Goal: Transaction & Acquisition: Obtain resource

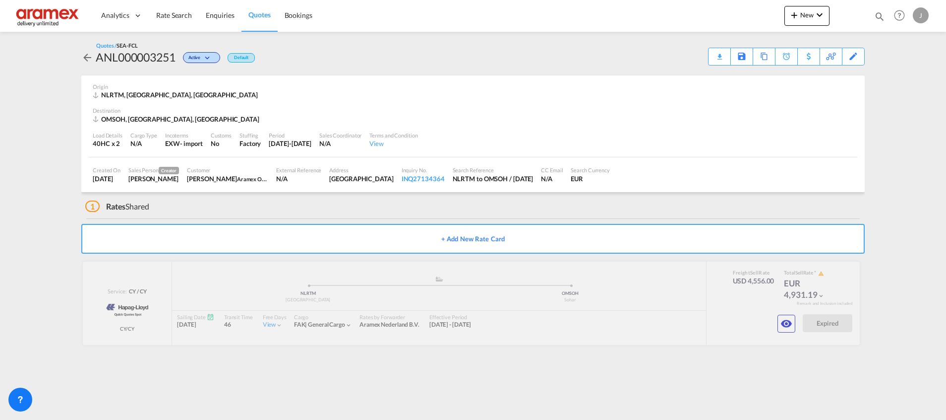
click at [252, 15] on span "Quotes" at bounding box center [260, 14] width 22 height 8
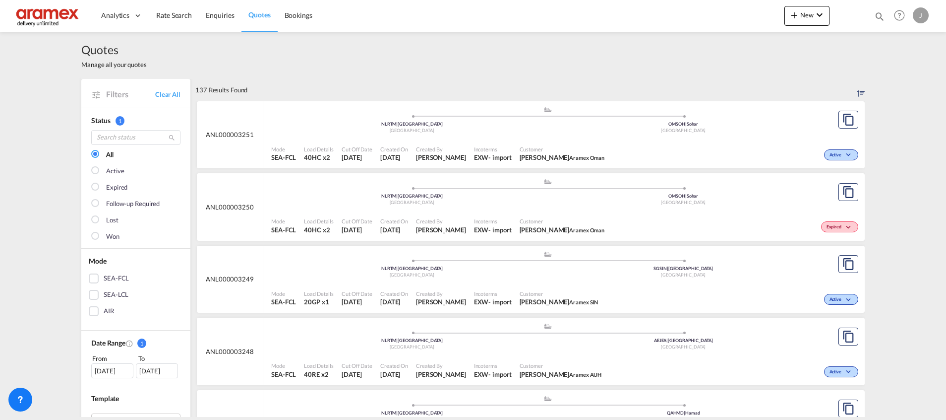
click at [90, 292] on div "SEA-LCL" at bounding box center [94, 295] width 10 height 10
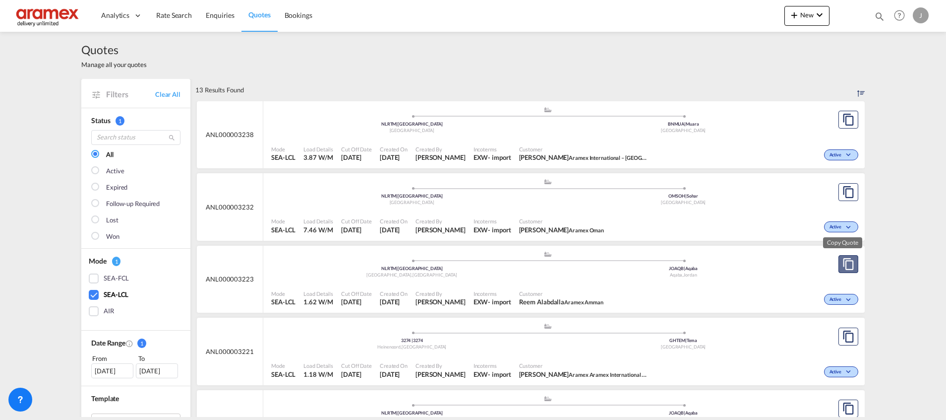
click at [845, 263] on md-icon "assets/icons/custom/copyQuote.svg" at bounding box center [849, 264] width 12 height 12
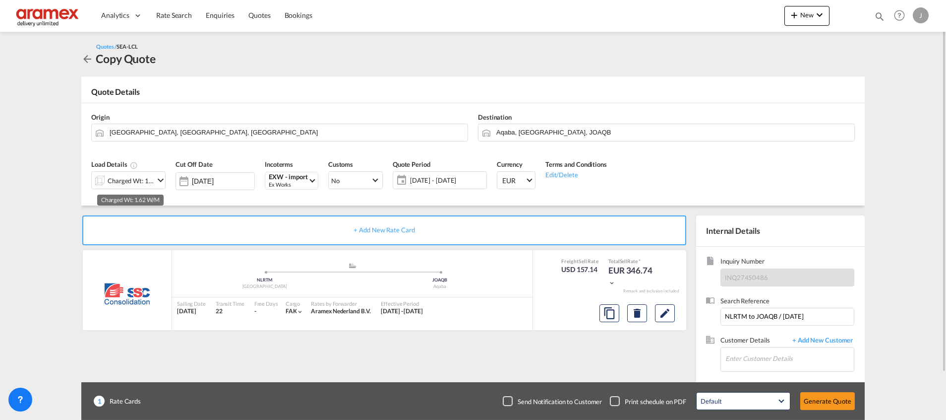
click at [130, 185] on div "Charged Wt: 1.62 W/M" at bounding box center [131, 181] width 47 height 14
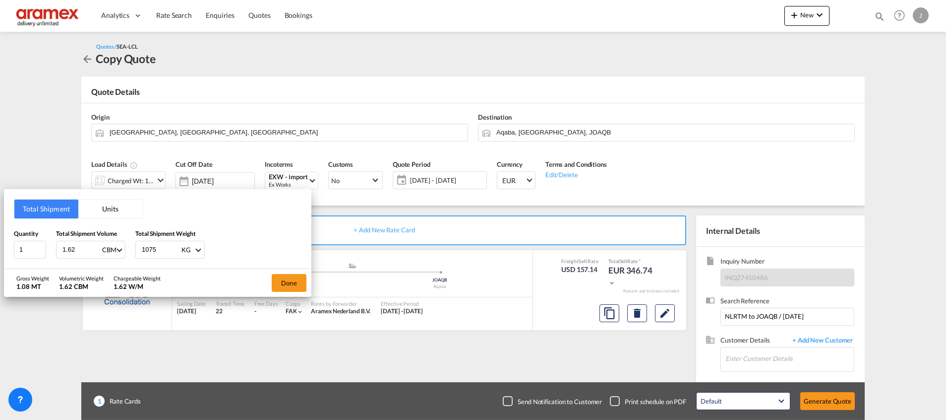
drag, startPoint x: 81, startPoint y: 247, endPoint x: 51, endPoint y: 249, distance: 30.3
click at [51, 249] on div "Quantity 1 Total Shipment Volume 1.62 CBM CBM CFT Total Shipment Weight 1075 KG…" at bounding box center [158, 244] width 288 height 30
click at [128, 249] on div "Quantity 1 Total Shipment Volume 1.62 CBM CBM CFT Total Shipment Weight 1075 KG…" at bounding box center [158, 244] width 288 height 30
type input "398"
drag, startPoint x: 82, startPoint y: 249, endPoint x: 56, endPoint y: 249, distance: 26.8
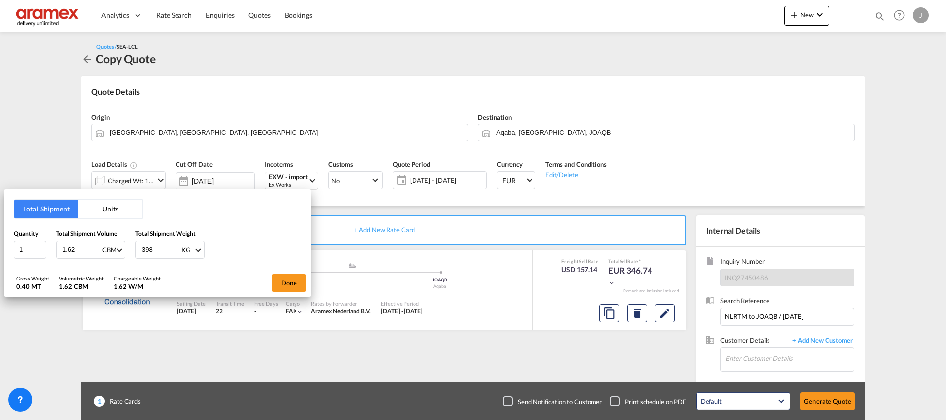
click at [56, 249] on div "Quantity 1 Total Shipment Volume 1.62 CBM CBM CFT Total Shipment Weight 398 KG …" at bounding box center [158, 244] width 288 height 30
type input "0"
type input "0.72"
click at [299, 280] on button "Done" at bounding box center [289, 283] width 35 height 18
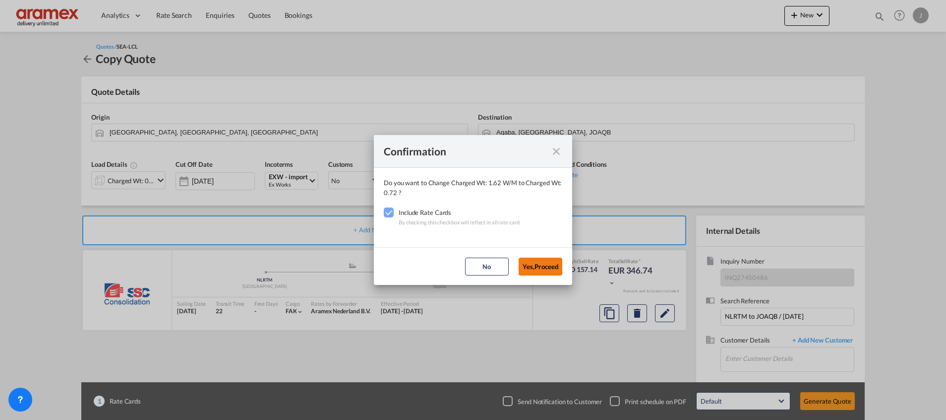
click at [546, 265] on button "Yes,Proceed" at bounding box center [541, 266] width 44 height 18
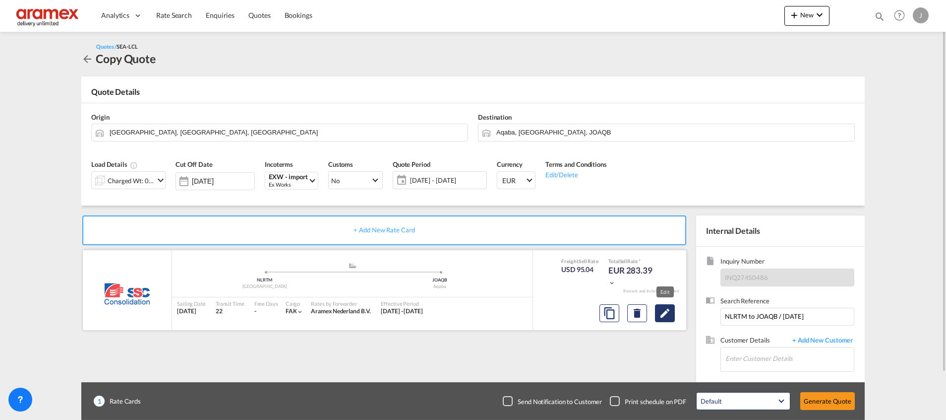
click at [666, 310] on md-icon "Edit" at bounding box center [665, 313] width 12 height 12
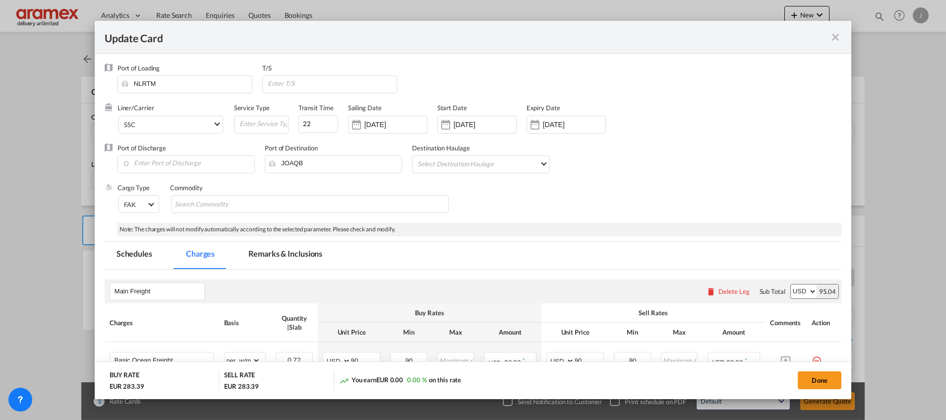
select select "per_w/m"
select select "per_cbm"
select select "per_shipment"
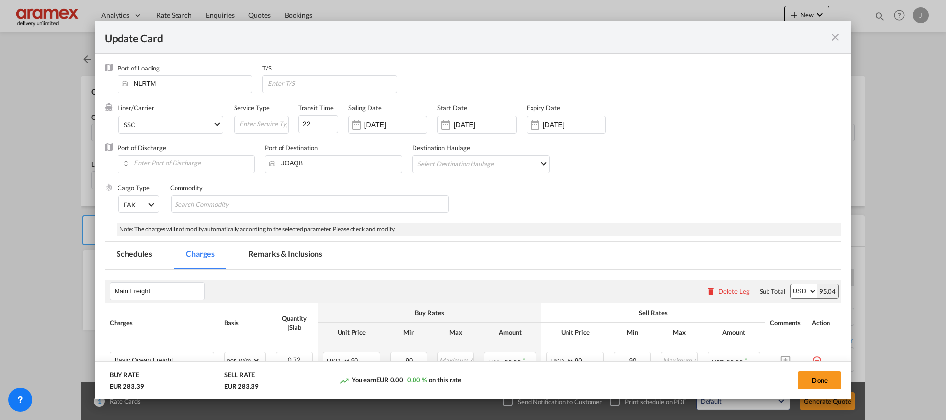
select select "per_shipment"
select select "N/A"
select select "per_shipment"
select select "% on pickup"
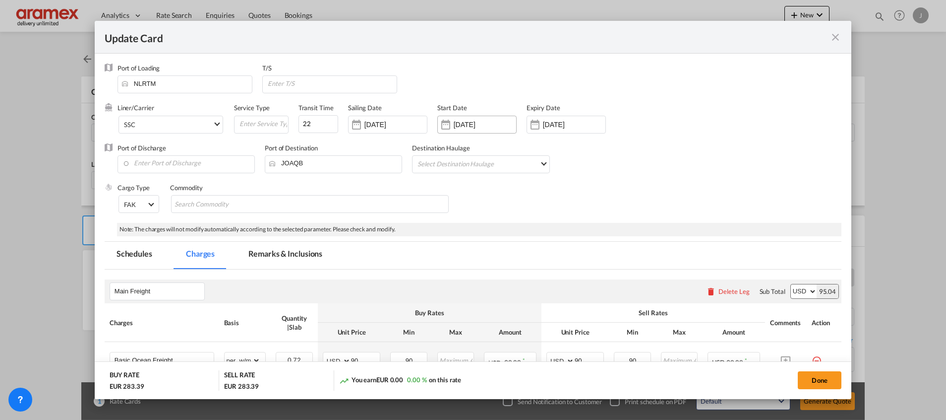
click at [454, 121] on input "[DATE]" at bounding box center [485, 125] width 63 height 8
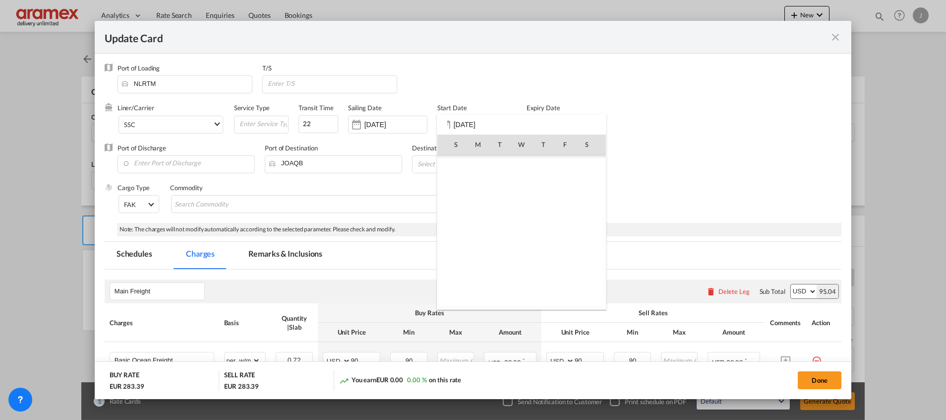
scroll to position [229905, 0]
click at [498, 227] on span "21" at bounding box center [500, 231] width 20 height 20
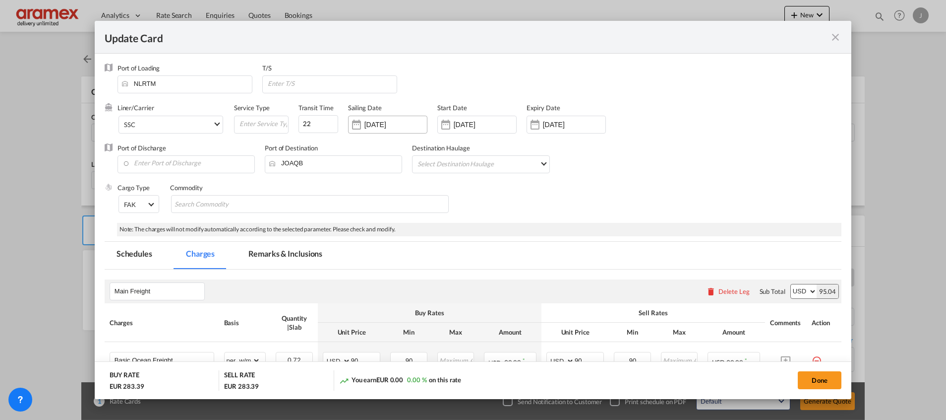
click at [394, 124] on input "[DATE]" at bounding box center [396, 125] width 63 height 8
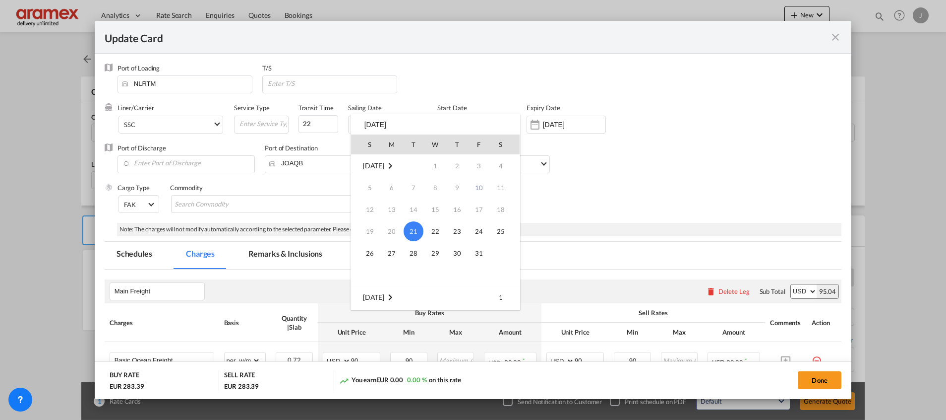
click at [413, 228] on span "21" at bounding box center [414, 231] width 20 height 20
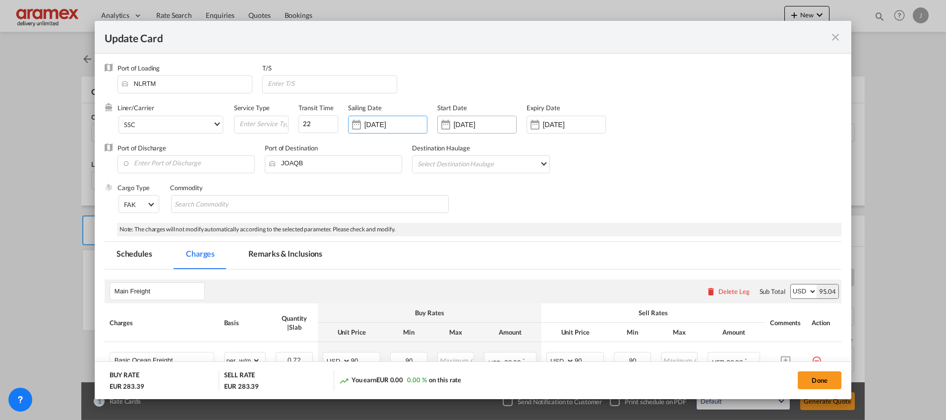
click at [477, 119] on div "[DATE]" at bounding box center [477, 125] width 79 height 18
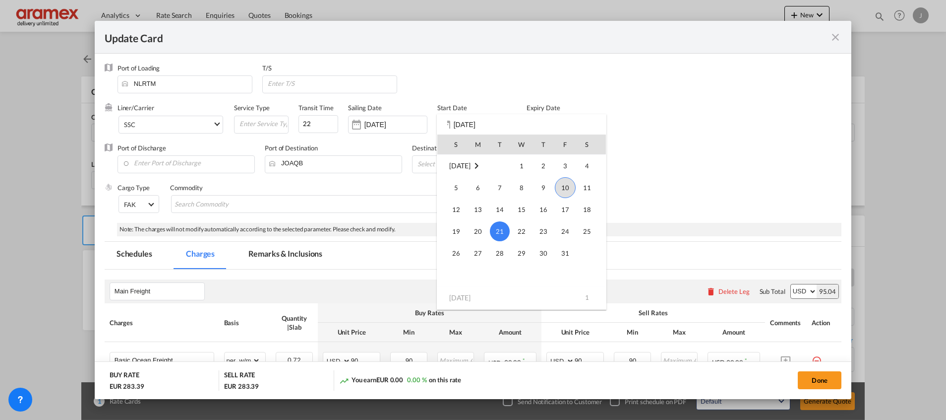
click at [564, 183] on span "10" at bounding box center [565, 187] width 21 height 21
type input "[DATE]"
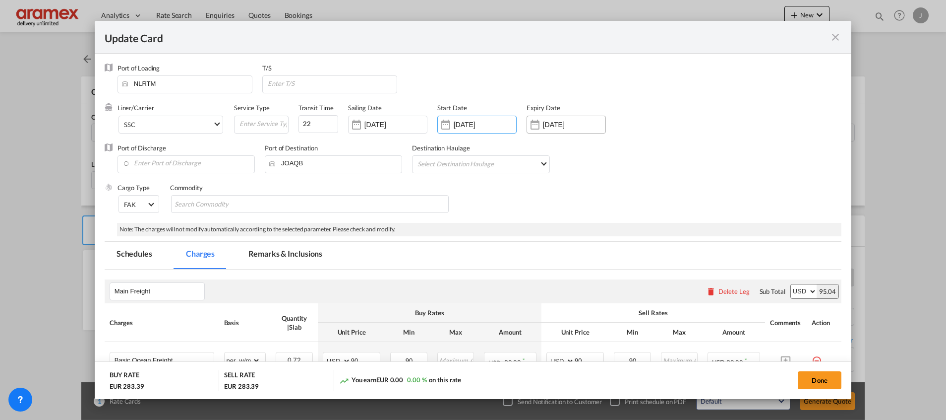
click at [555, 123] on input "[DATE]" at bounding box center [574, 125] width 63 height 8
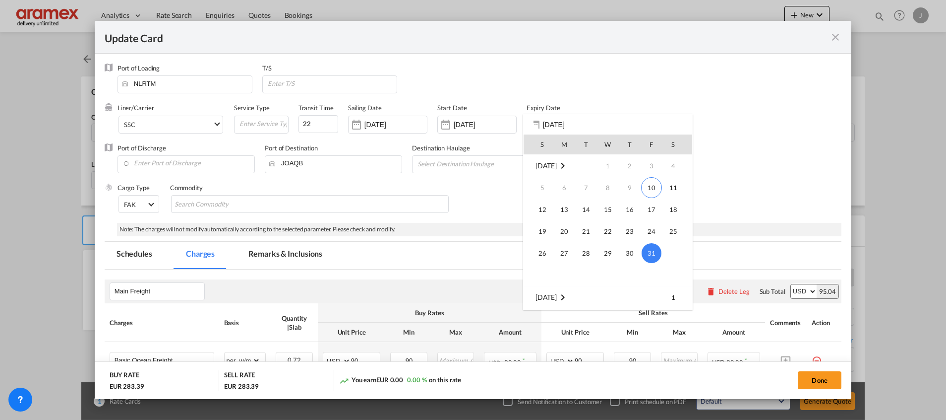
click at [655, 251] on span "31" at bounding box center [652, 253] width 20 height 20
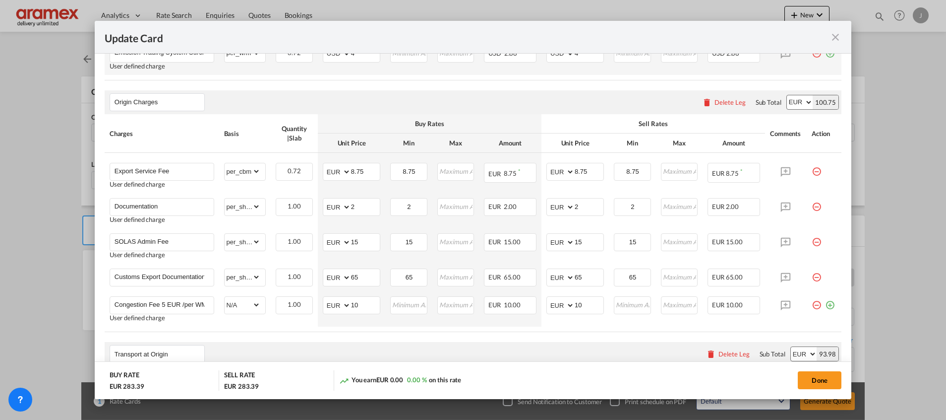
scroll to position [446, 0]
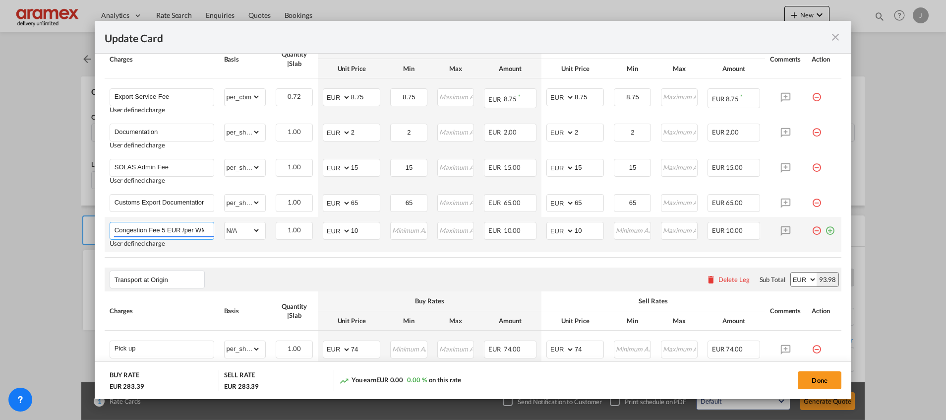
drag, startPoint x: 263, startPoint y: 230, endPoint x: 270, endPoint y: 230, distance: 7.4
click at [270, 230] on tr "Congestion Fee 5 EUR /per WM then rounded up to the nearest unit User defined c…" at bounding box center [473, 234] width 737 height 35
click at [350, 255] on table "Charges Basis Quantity | Slab Buy Rates Sell Rates Comments Action Unit Price M…" at bounding box center [473, 149] width 737 height 218
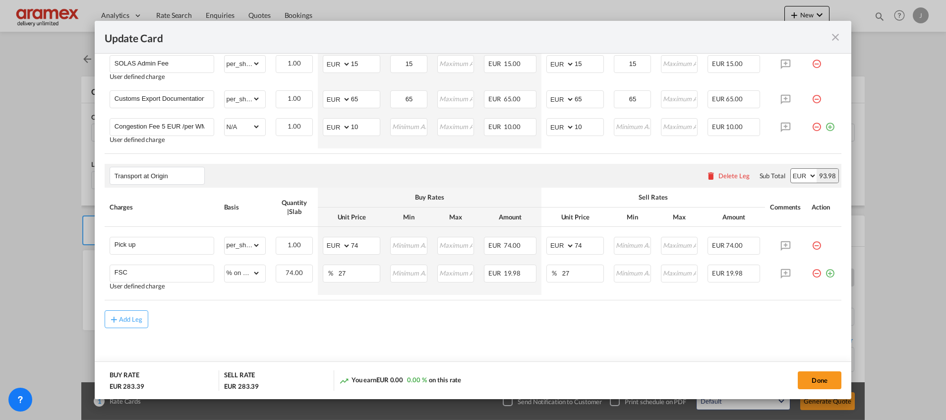
scroll to position [555, 0]
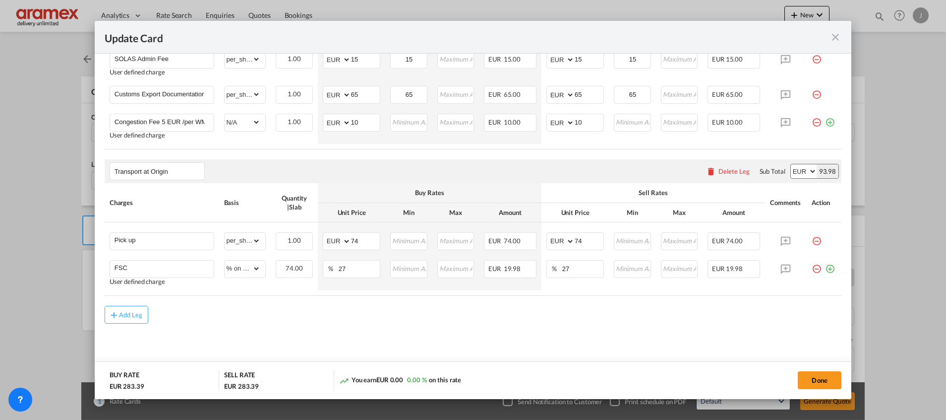
click at [351, 300] on air-lcl-rate-modification "Main Freight Please enter leg name Leg Name Already Exists Delete Leg Sub Total…" at bounding box center [473, 19] width 737 height 609
drag, startPoint x: 351, startPoint y: 236, endPoint x: 328, endPoint y: 236, distance: 23.3
click at [329, 236] on md-input-container "AED AFN ALL AMD ANG AOA ARS AUD AWG AZN BAM BBD BDT BGN BHD BIF BMD BND [PERSON…" at bounding box center [352, 241] width 58 height 18
type input "96"
click at [288, 302] on air-lcl-rate-modification "Main Freight Please enter leg name Leg Name Already Exists Delete Leg Sub Total…" at bounding box center [473, 19] width 737 height 609
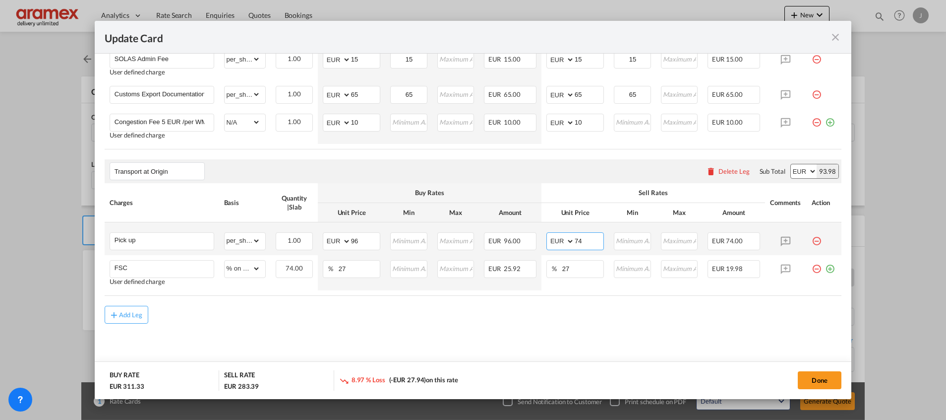
drag, startPoint x: 583, startPoint y: 240, endPoint x: 543, endPoint y: 245, distance: 41.0
click at [547, 245] on md-input-container "AED AFN ALL AMD ANG AOA ARS AUD AWG AZN BAM BBD BDT BGN BHD BIF BMD BND [PERSON…" at bounding box center [576, 241] width 58 height 18
type input "96"
click at [456, 302] on air-lcl-rate-modification "Main Freight Please enter leg name Leg Name Already Exists Delete Leg Sub Total…" at bounding box center [473, 19] width 737 height 609
click at [327, 308] on div "Add Leg" at bounding box center [473, 315] width 737 height 18
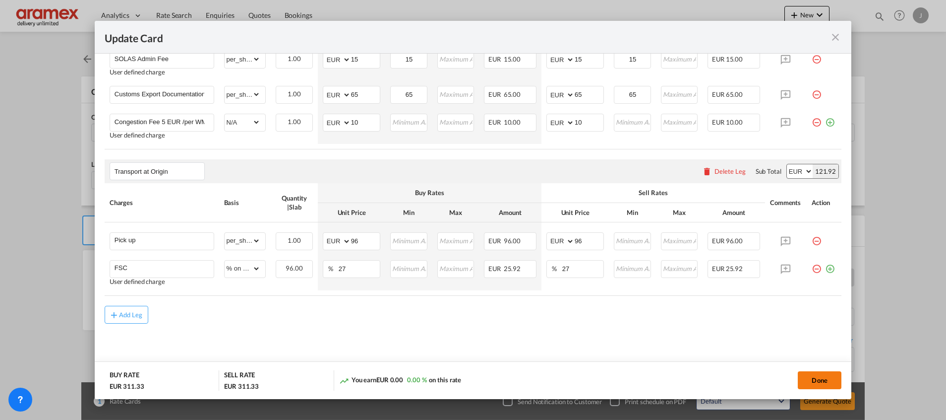
click at [823, 373] on button "Done" at bounding box center [820, 380] width 44 height 18
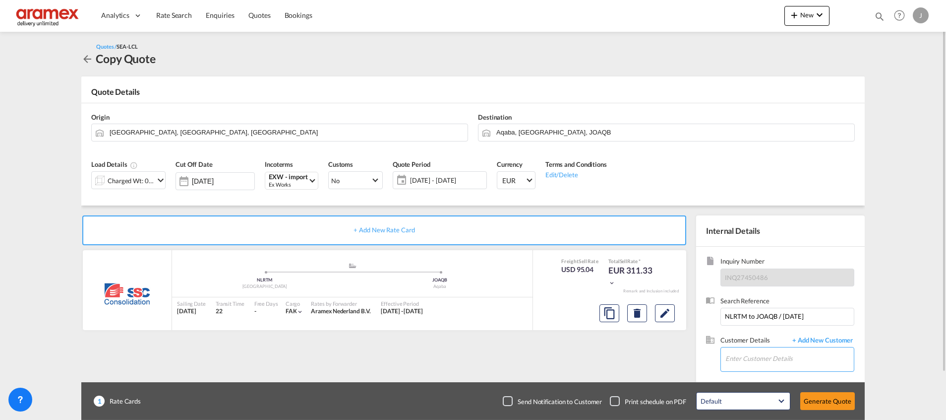
click at [773, 358] on input "Enter Customer Details" at bounding box center [790, 358] width 128 height 22
click at [769, 303] on div "[PERSON_NAME] yanal d@[DOMAIN_NAME] | Aramex Amman" at bounding box center [789, 307] width 129 height 27
type input "Aramex Amman, [PERSON_NAME], [EMAIL_ADDRESS][DOMAIN_NAME]"
click at [828, 403] on button "Generate Quote" at bounding box center [828, 401] width 55 height 18
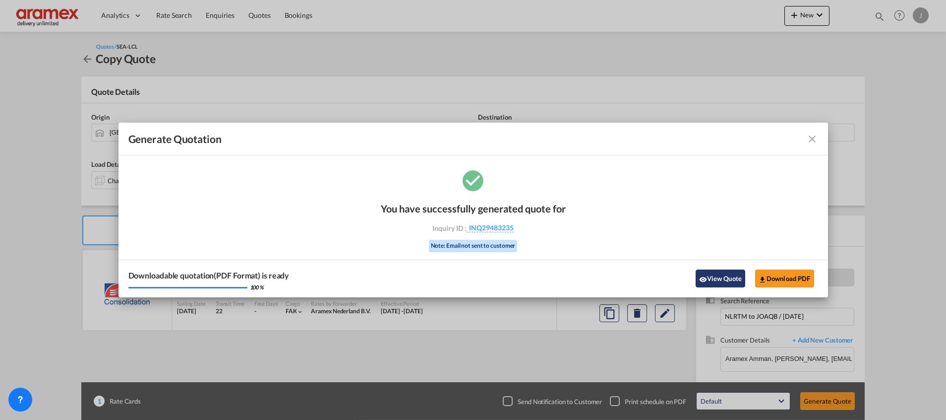
click at [712, 272] on button "View Quote" at bounding box center [721, 278] width 50 height 18
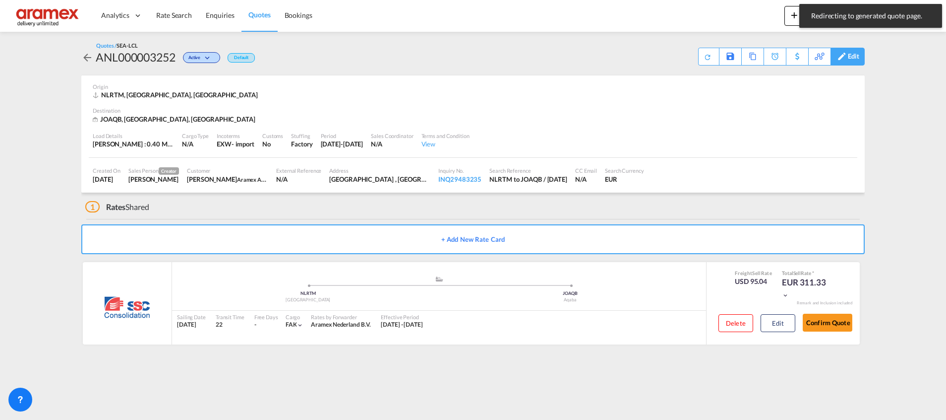
click at [852, 52] on div "Edit" at bounding box center [853, 56] width 11 height 17
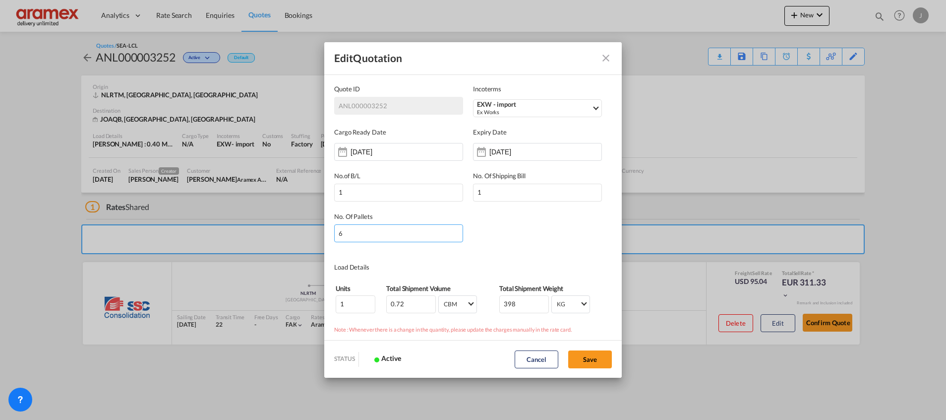
drag, startPoint x: 362, startPoint y: 236, endPoint x: 344, endPoint y: 244, distance: 19.3
click at [328, 239] on md-dialog-content "Quote ID ANL000003252 Incoterms EXW - import Ex Works DAP - export Delivered at…" at bounding box center [473, 207] width 298 height 266
type input "1"
click at [508, 255] on md-dialog-content "Quote ID ANL000003252 Incoterms EXW - import Ex Works DAP - export Delivered at…" at bounding box center [473, 207] width 298 height 266
click at [586, 350] on button "Save" at bounding box center [590, 359] width 44 height 18
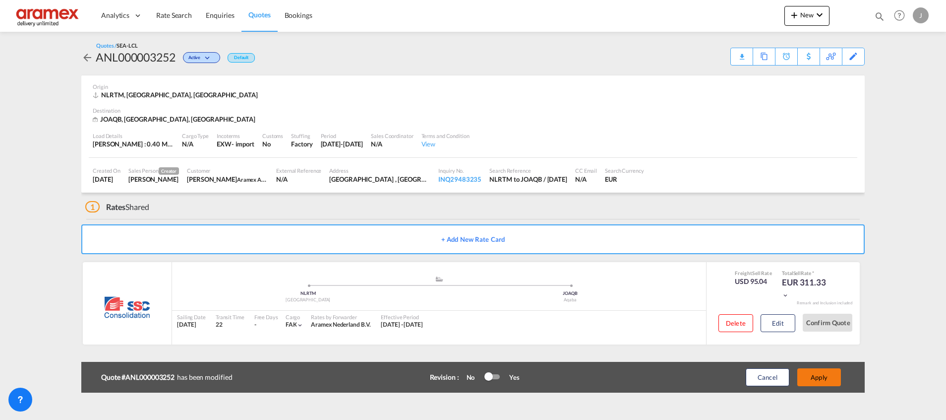
click at [814, 378] on button "Apply" at bounding box center [820, 377] width 44 height 18
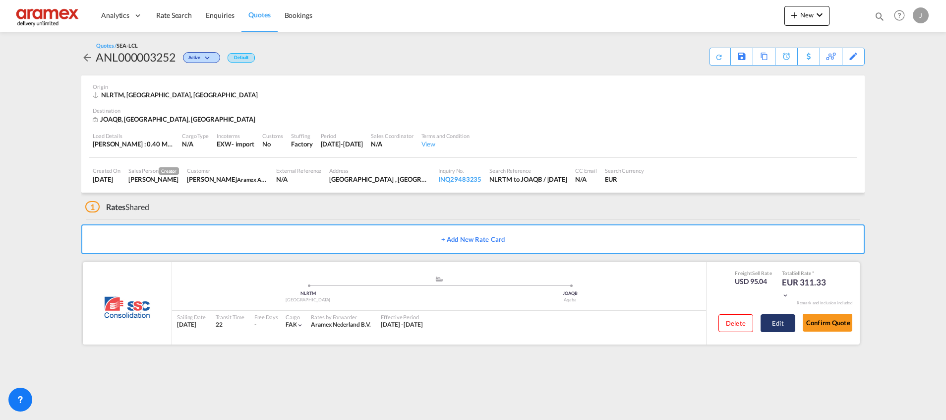
click at [787, 321] on button "Edit" at bounding box center [778, 323] width 35 height 18
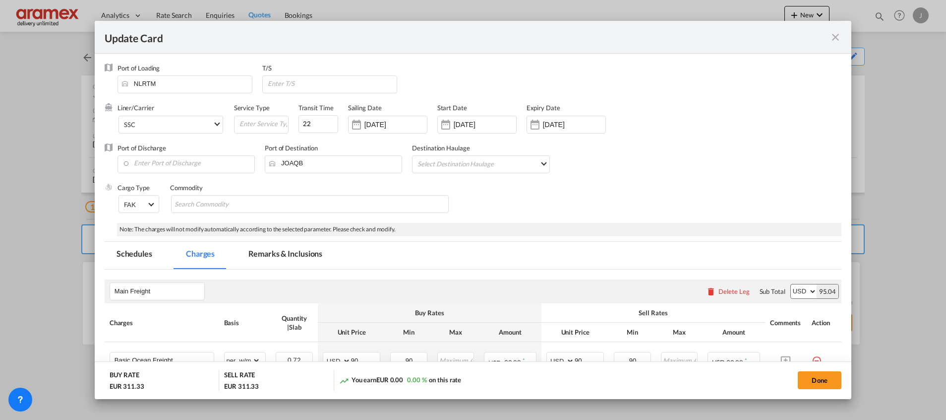
click at [276, 250] on md-tab-item "Remarks & Inclusions" at bounding box center [286, 255] width 98 height 27
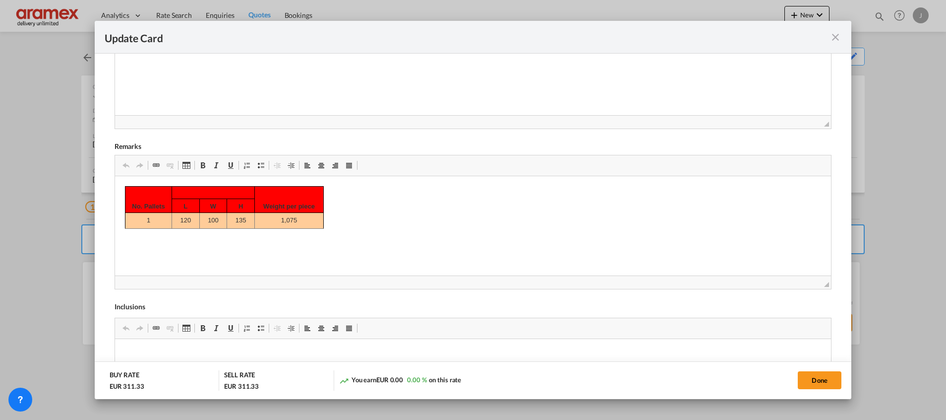
scroll to position [372, 0]
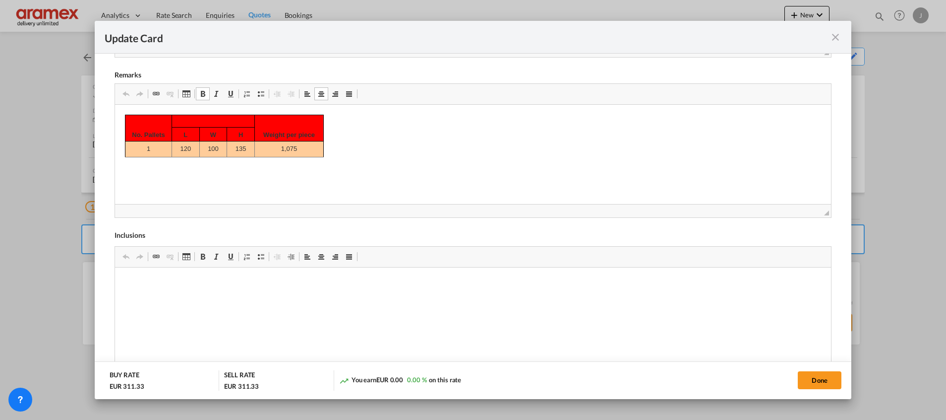
drag, startPoint x: 131, startPoint y: 131, endPoint x: 256, endPoint y: 151, distance: 126.0
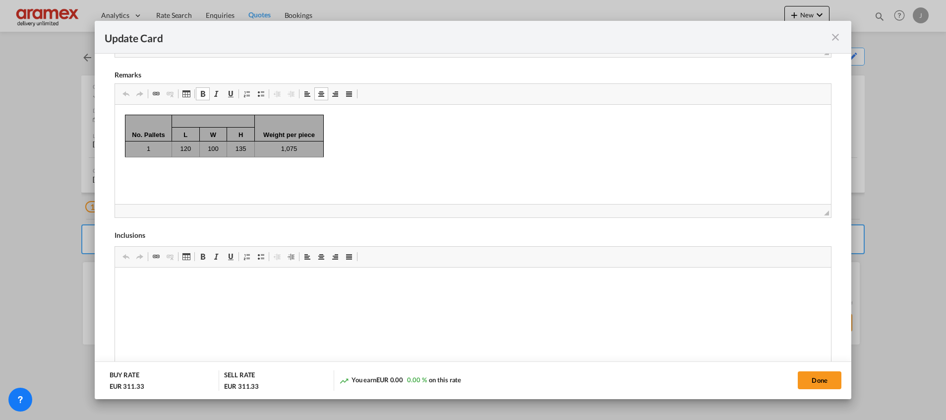
drag, startPoint x: 133, startPoint y: 136, endPoint x: 311, endPoint y: 157, distance: 178.9
click at [311, 157] on html "No. Pallets Weight per piece L W H 1 120 100 135 1,075" at bounding box center [473, 135] width 716 height 63
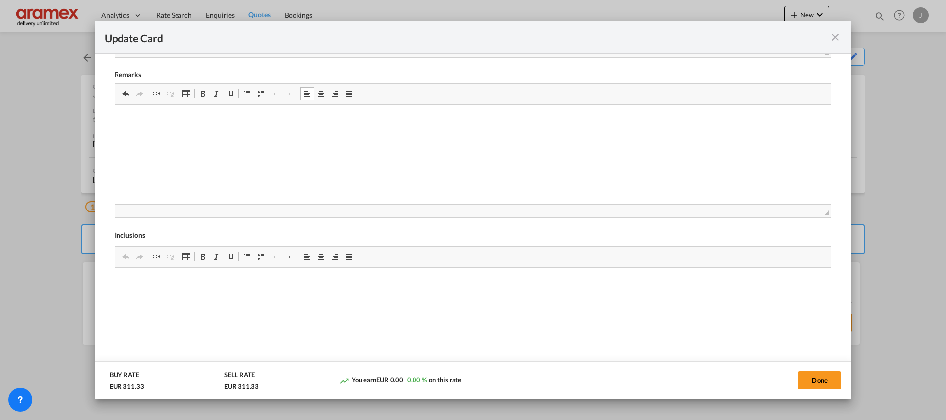
click at [166, 134] on html at bounding box center [473, 119] width 716 height 30
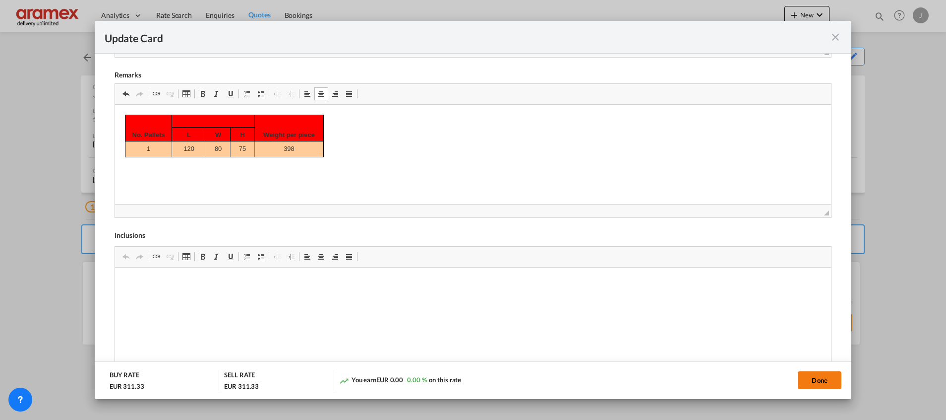
click at [819, 378] on button "Done" at bounding box center [820, 380] width 44 height 18
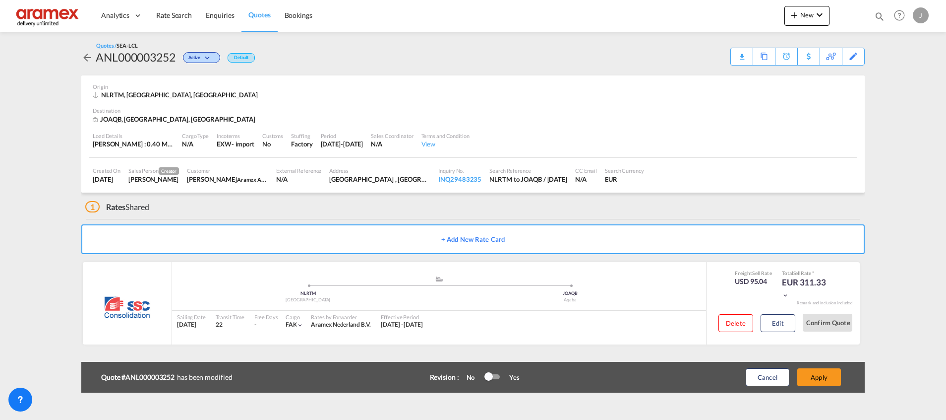
scroll to position [102, 0]
click at [819, 378] on button "Apply" at bounding box center [820, 377] width 44 height 18
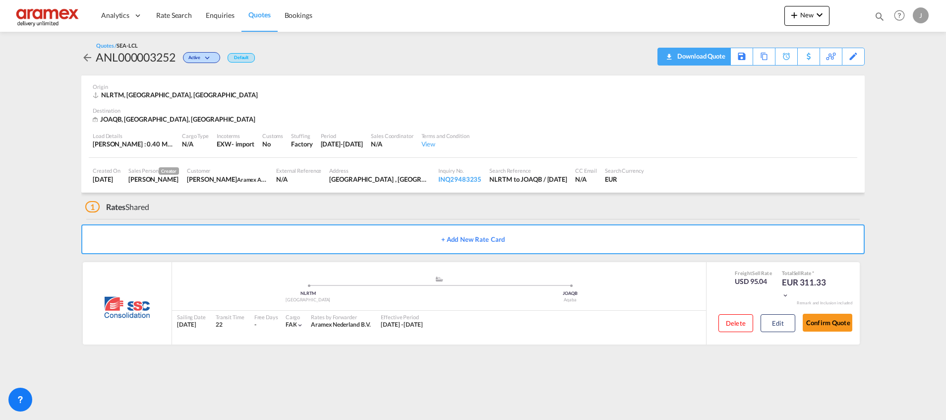
click at [716, 61] on div "Download Quote" at bounding box center [700, 56] width 51 height 16
